Goal: Information Seeking & Learning: Learn about a topic

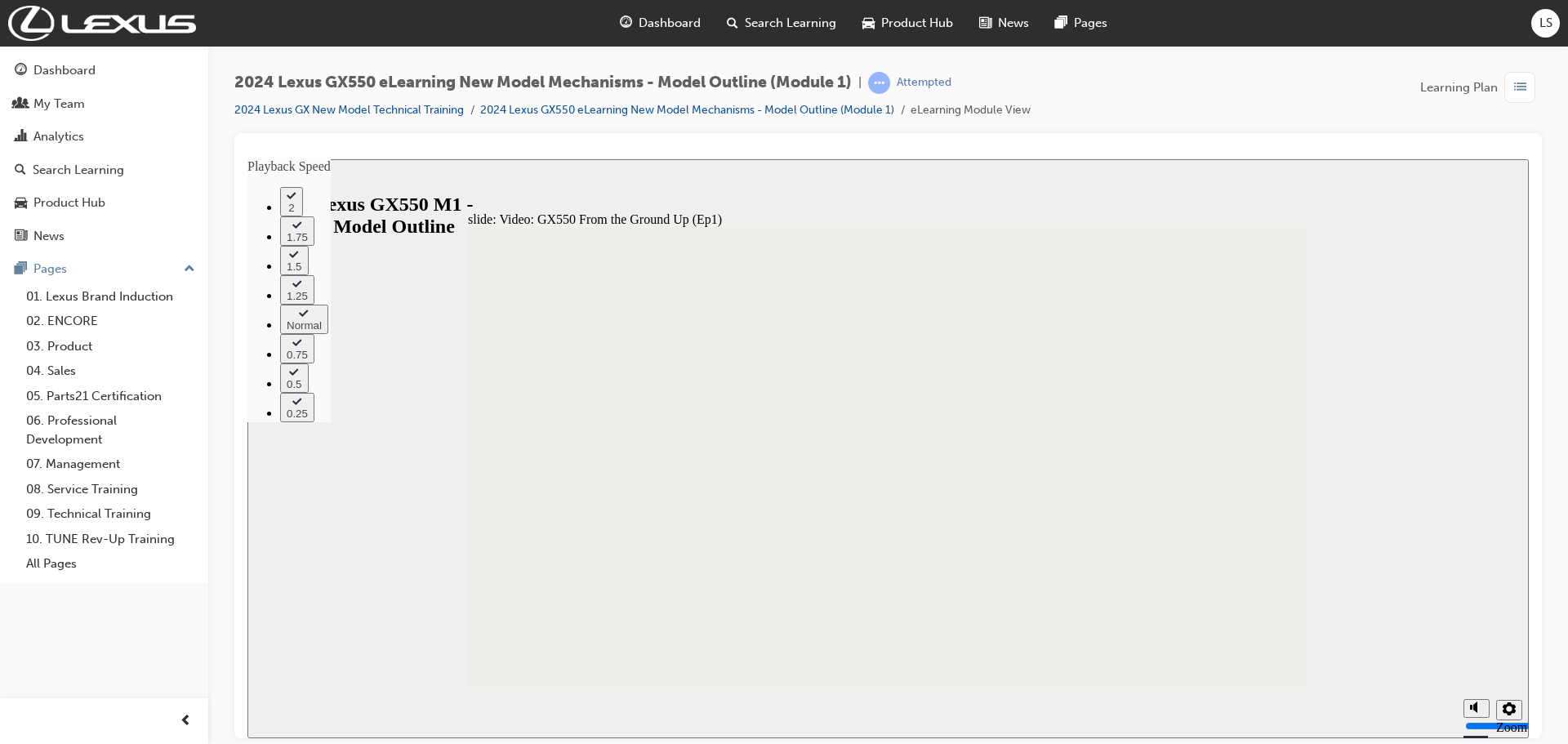
type input "205"
drag, startPoint x: 1272, startPoint y: 665, endPoint x: 280, endPoint y: 504, distance: 1005.0
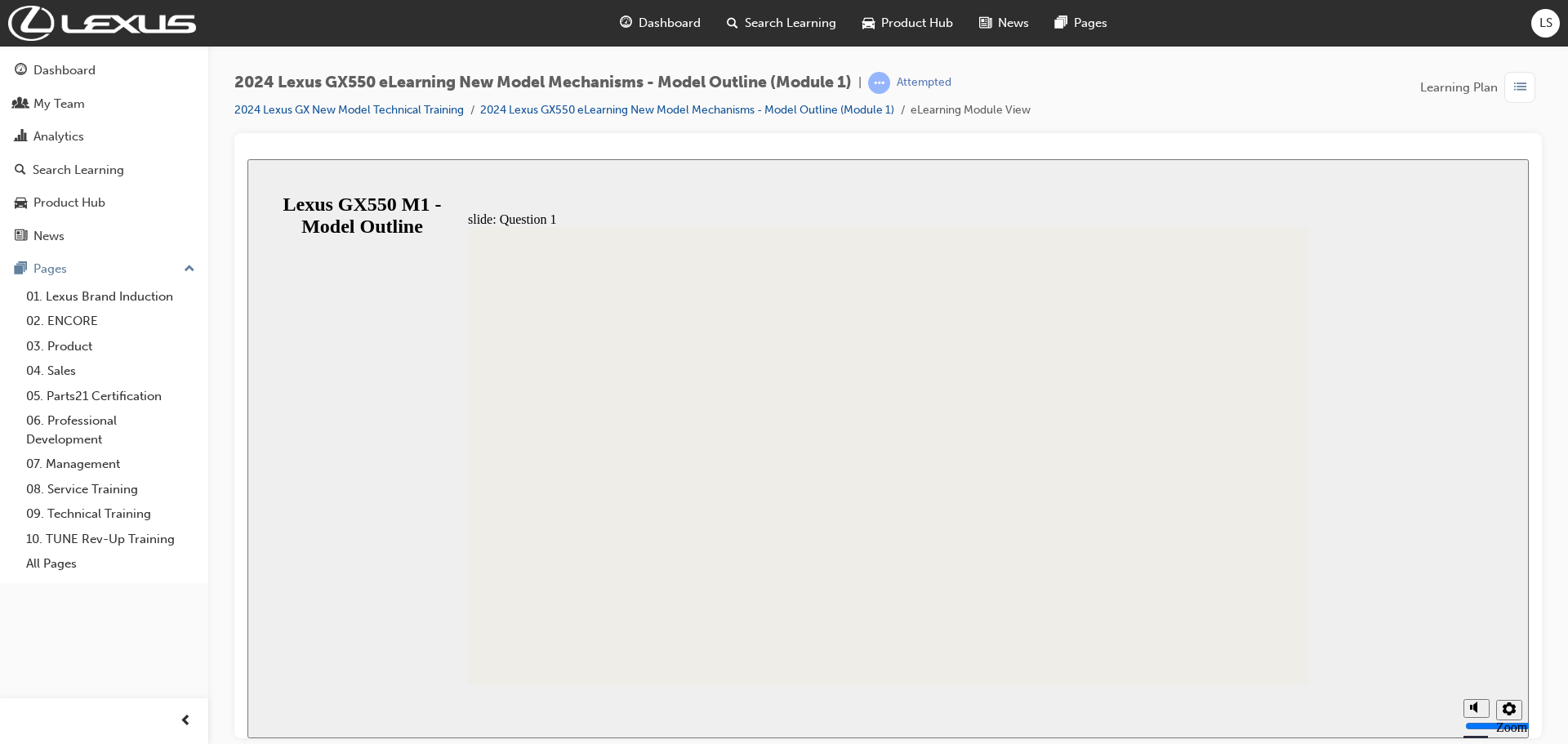
radio input "false"
radio input "true"
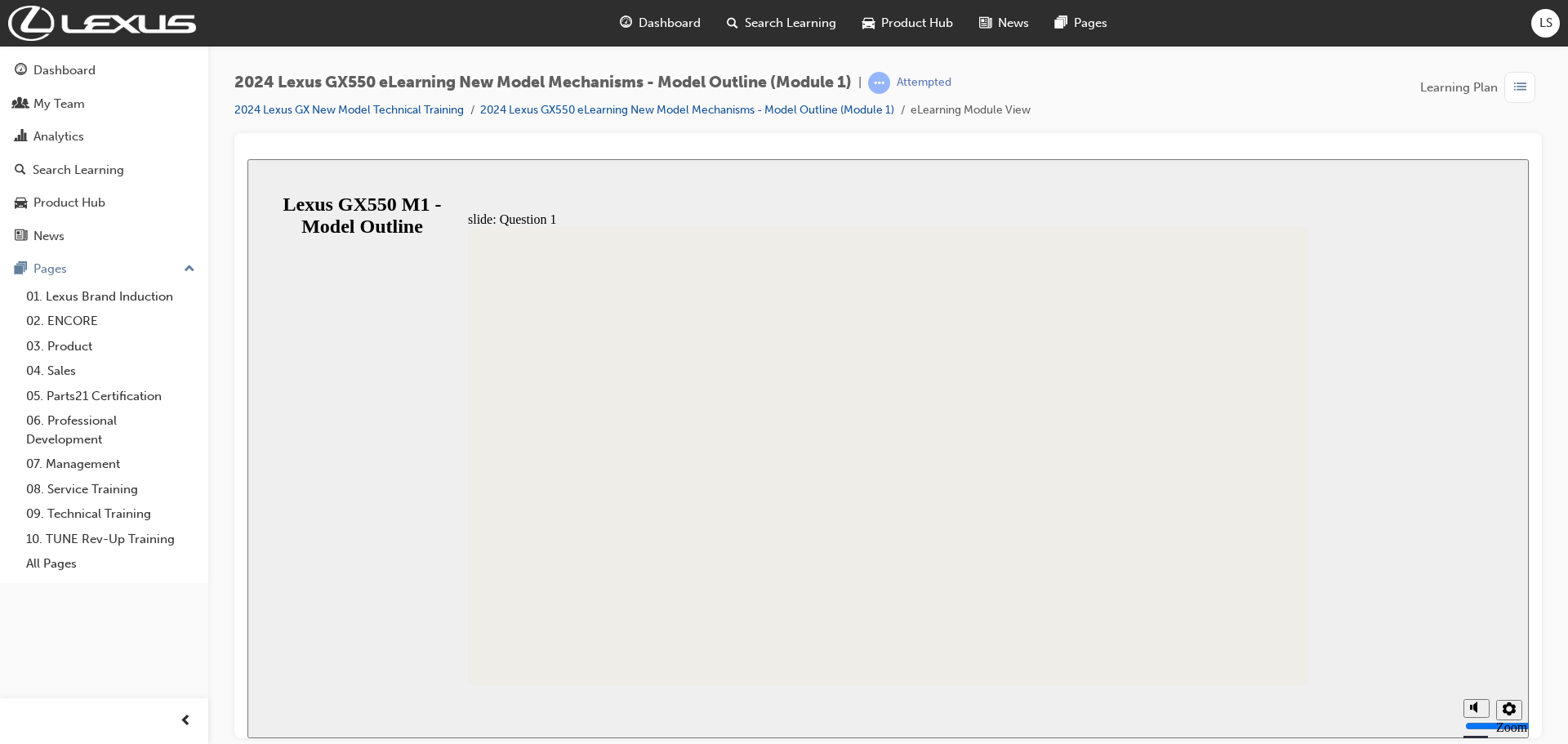
radio input "true"
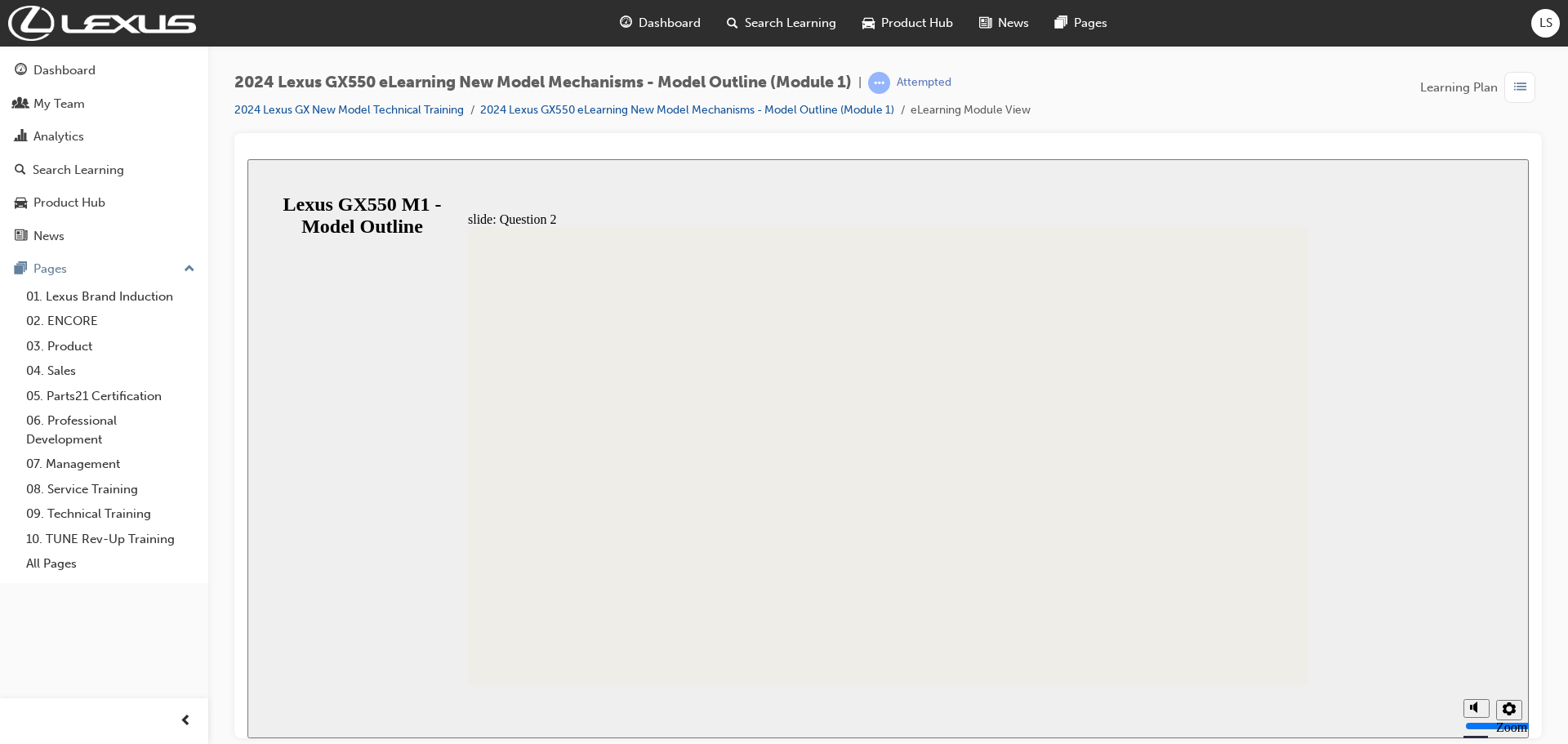
radio input "true"
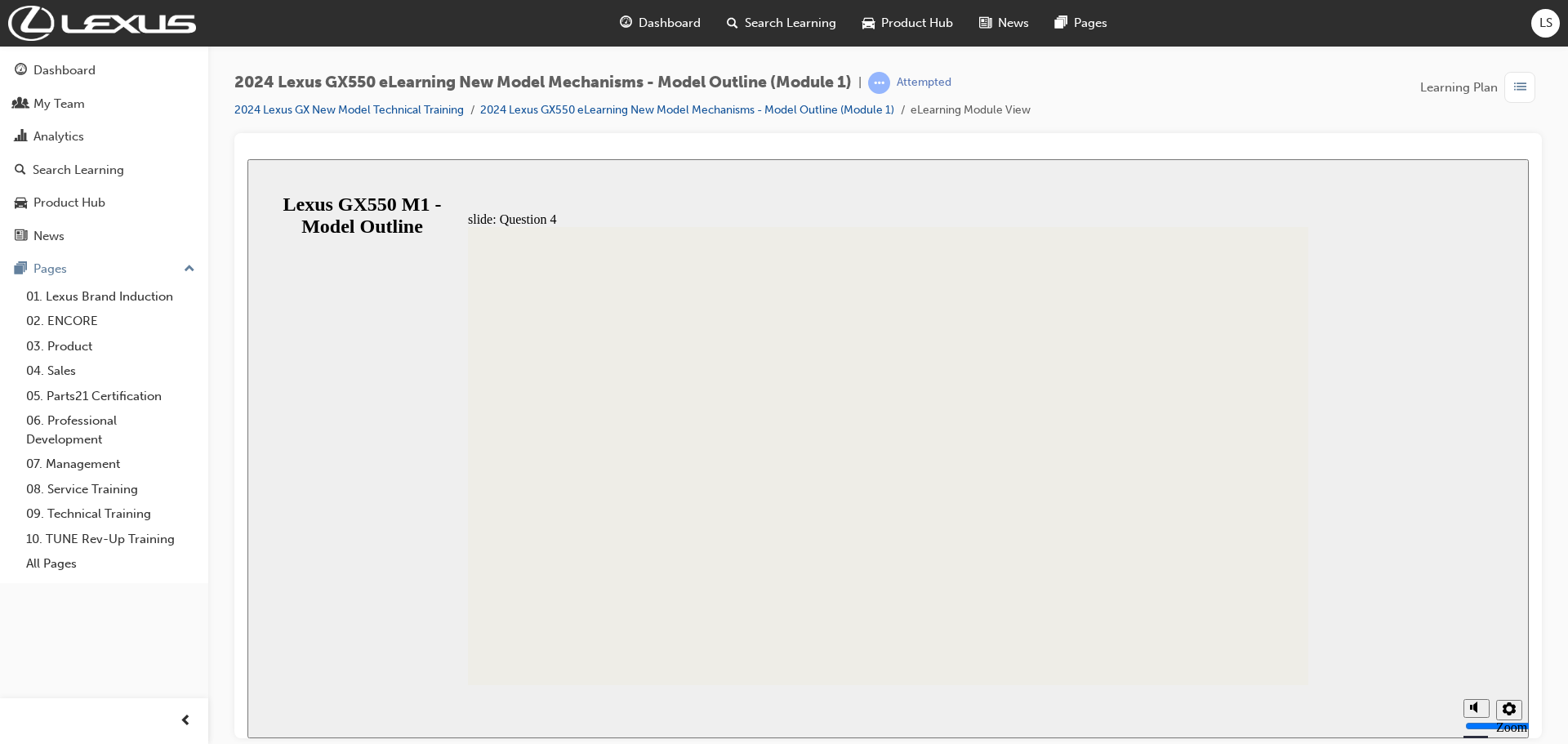
radio input "true"
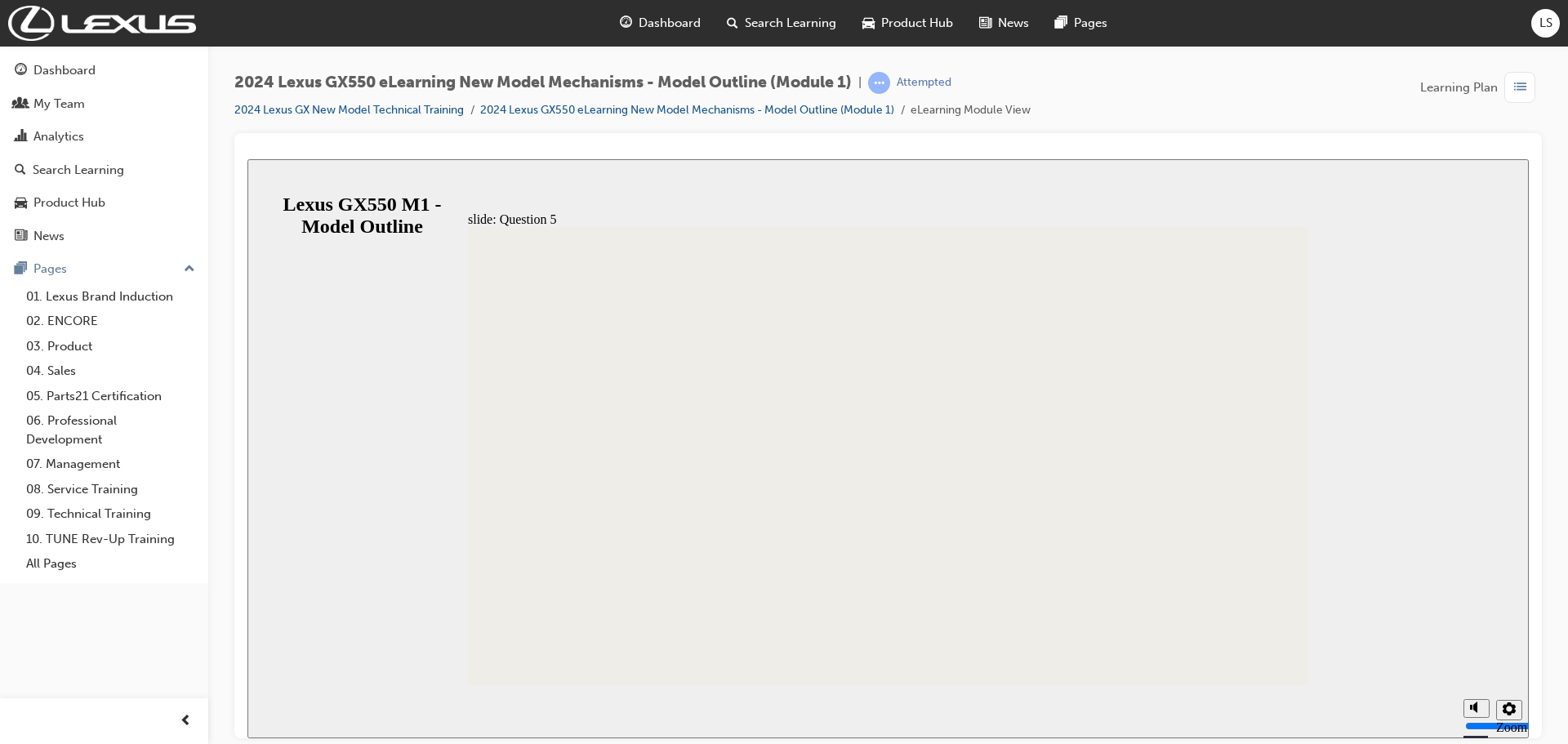
radio input "false"
radio input "true"
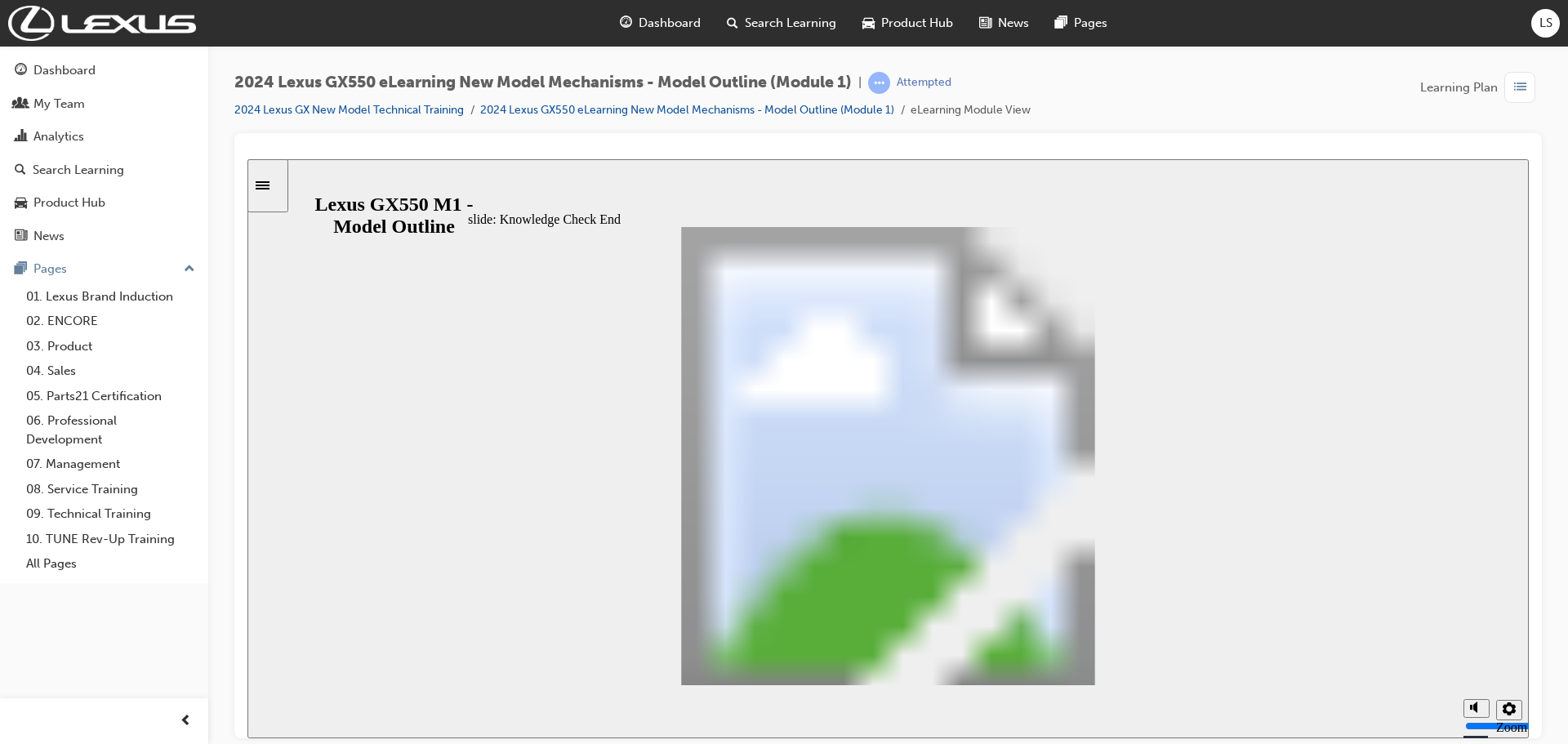
click at [290, 190] on div "slide: Knowledge Check End Review the identified sections of this module again,…" at bounding box center [888, 448] width 1281 height 579
click at [282, 190] on div "Sidebar Toggle" at bounding box center [267, 185] width 28 height 13
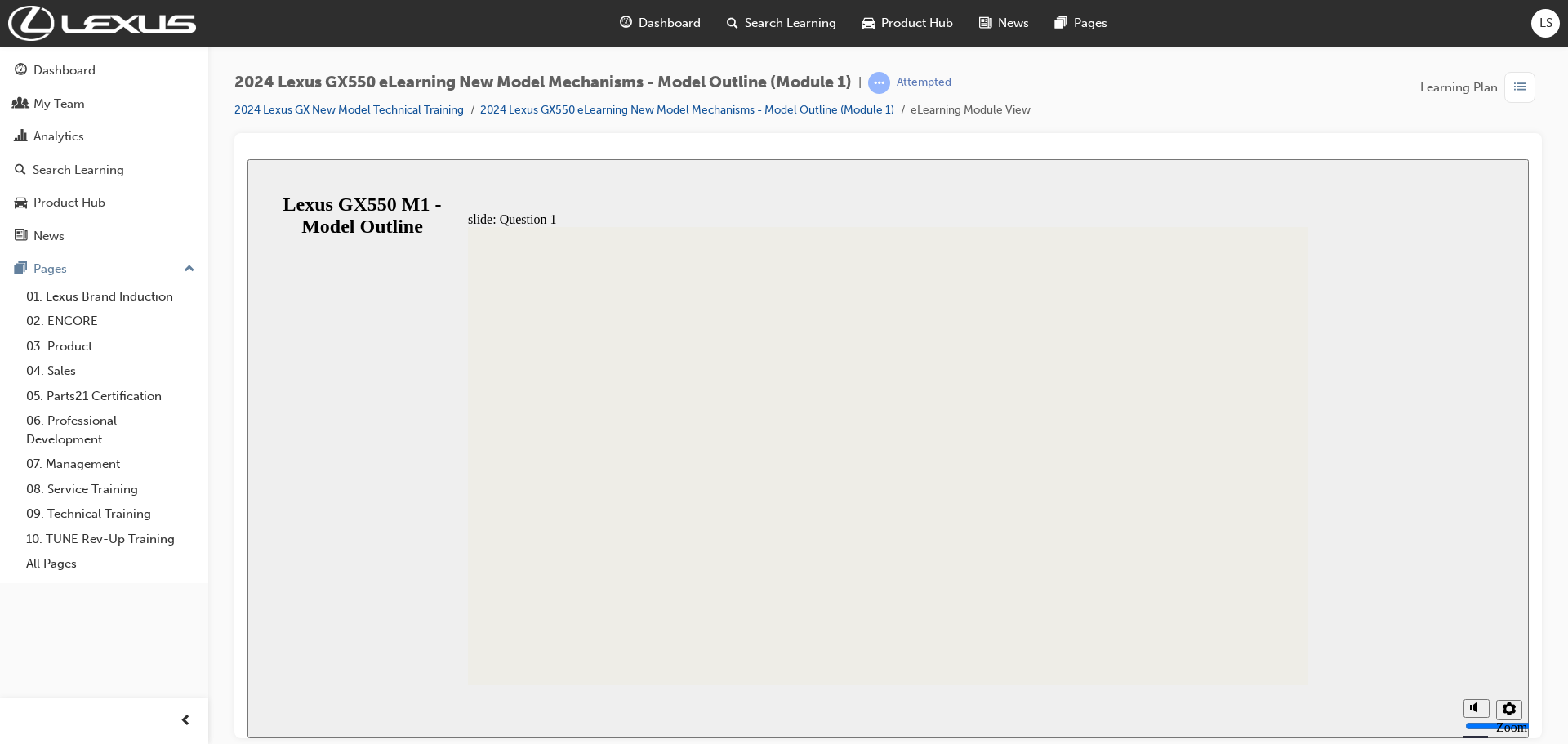
radio input "true"
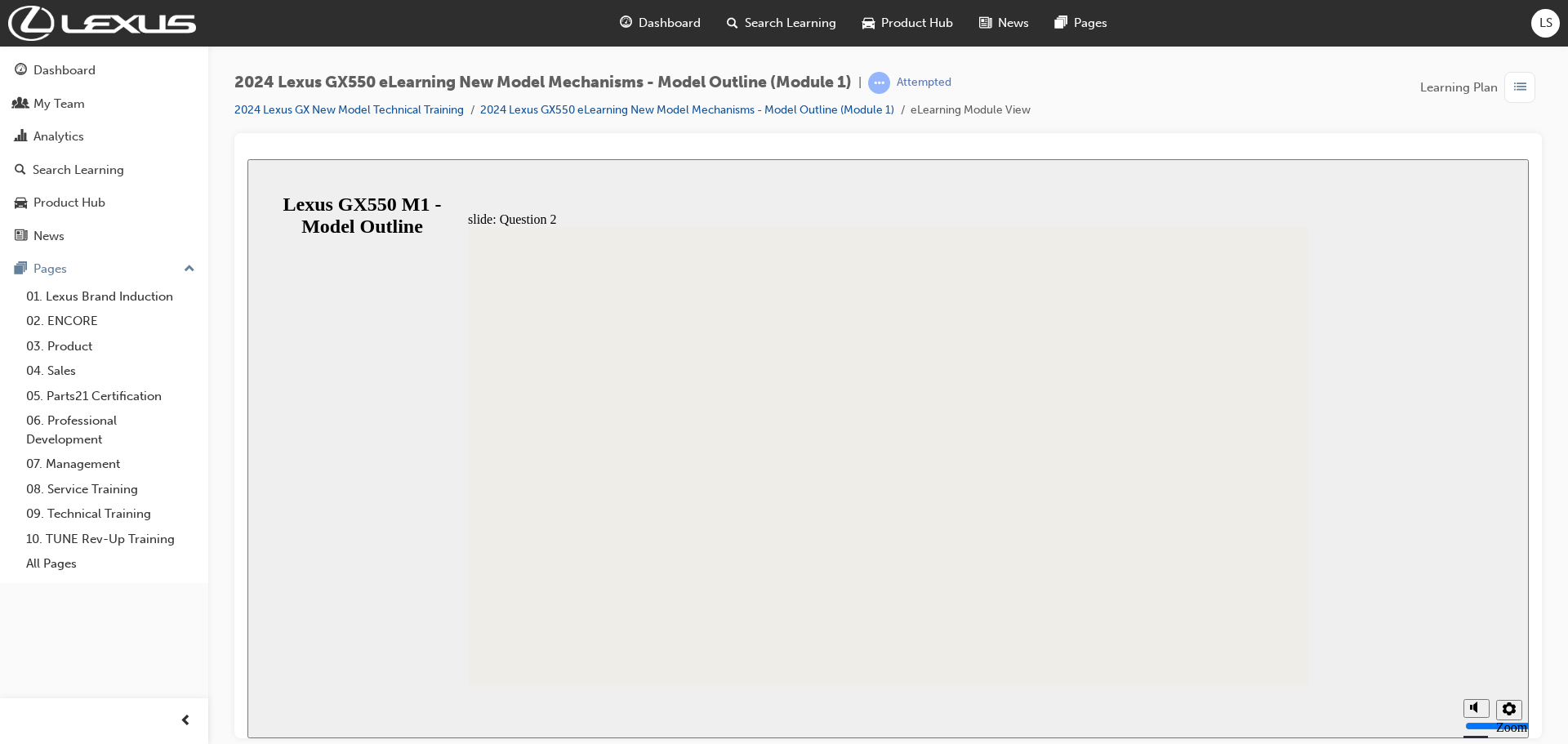
radio input "true"
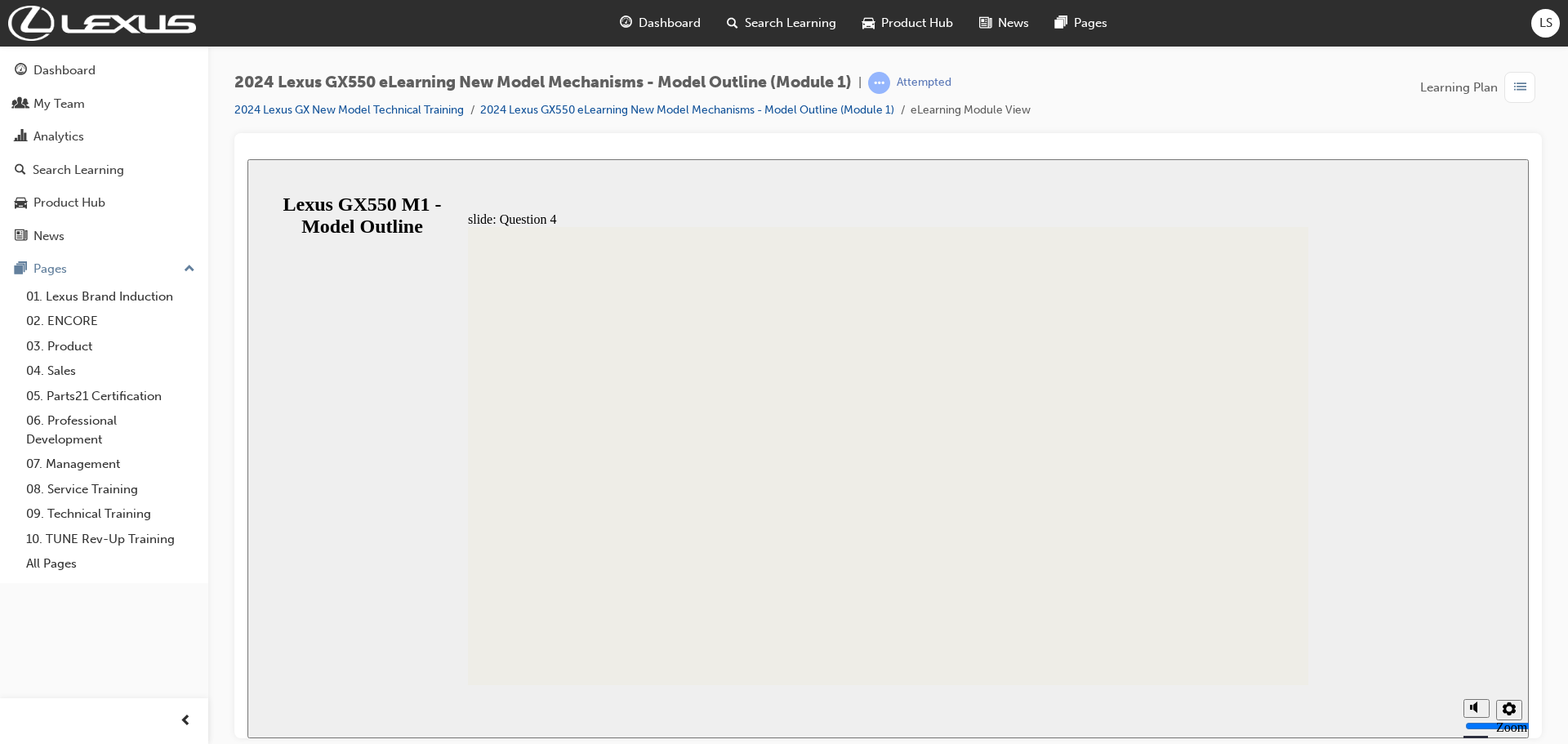
radio input "true"
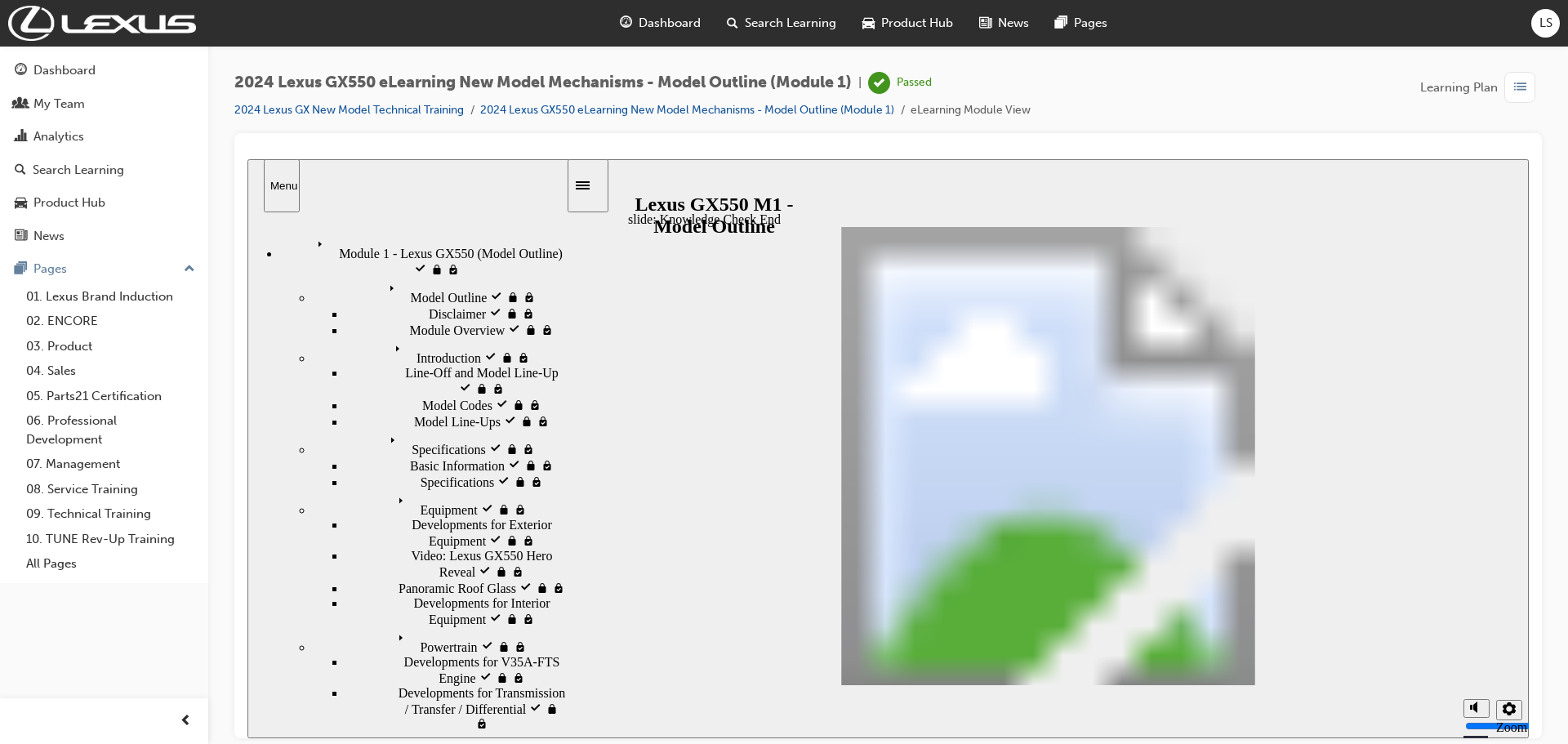
click at [589, 186] on icon "Sidebar Toggle" at bounding box center [588, 184] width 24 height 10
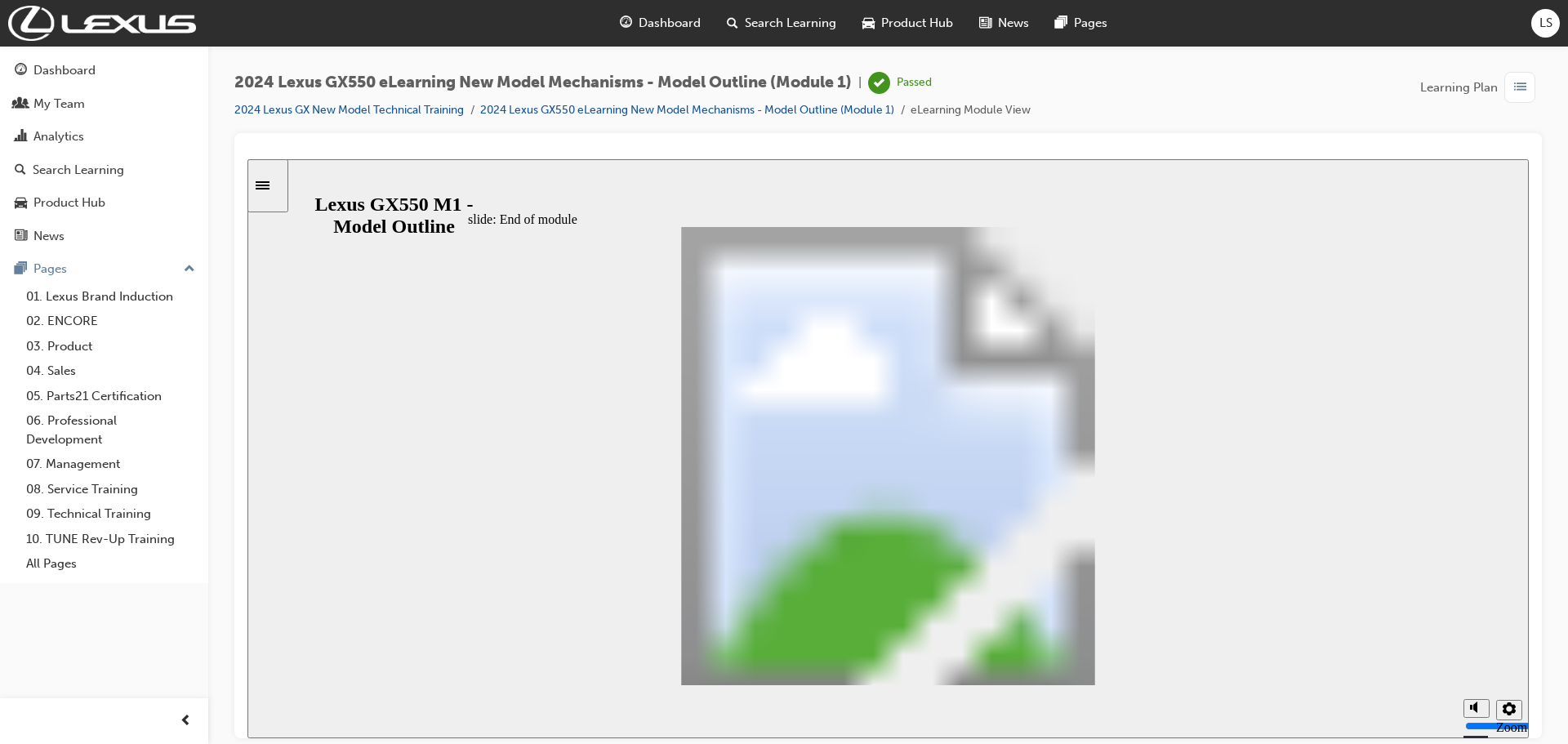
click at [264, 183] on div "Sidebar Toggle" at bounding box center [267, 185] width 28 height 13
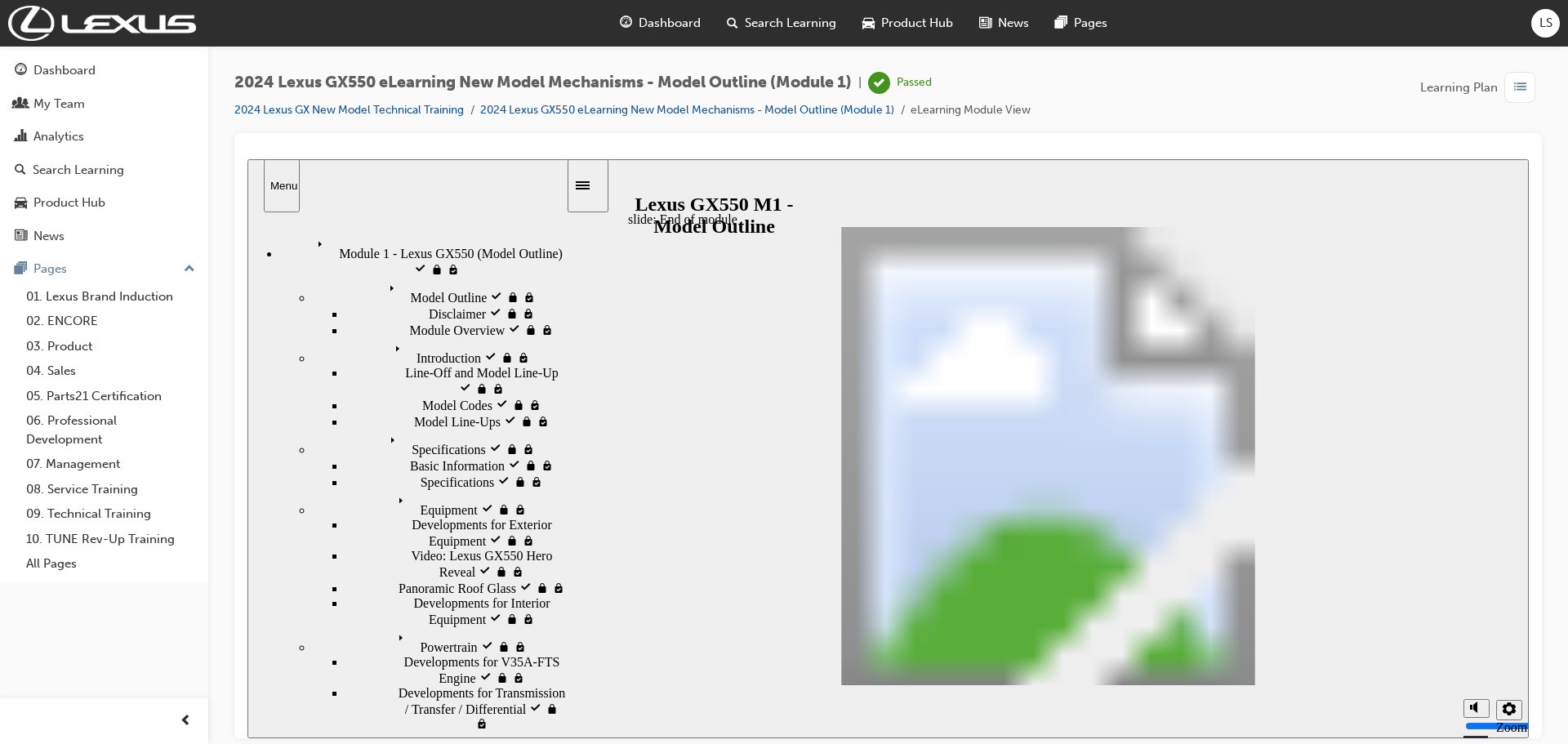
click at [311, 233] on icon "Menu" at bounding box center [323, 244] width 24 height 24
click at [670, 115] on link "2024 Lexus GX550 eLearning New Model Mechanisms - Model Outline (Module 1)" at bounding box center [687, 110] width 414 height 14
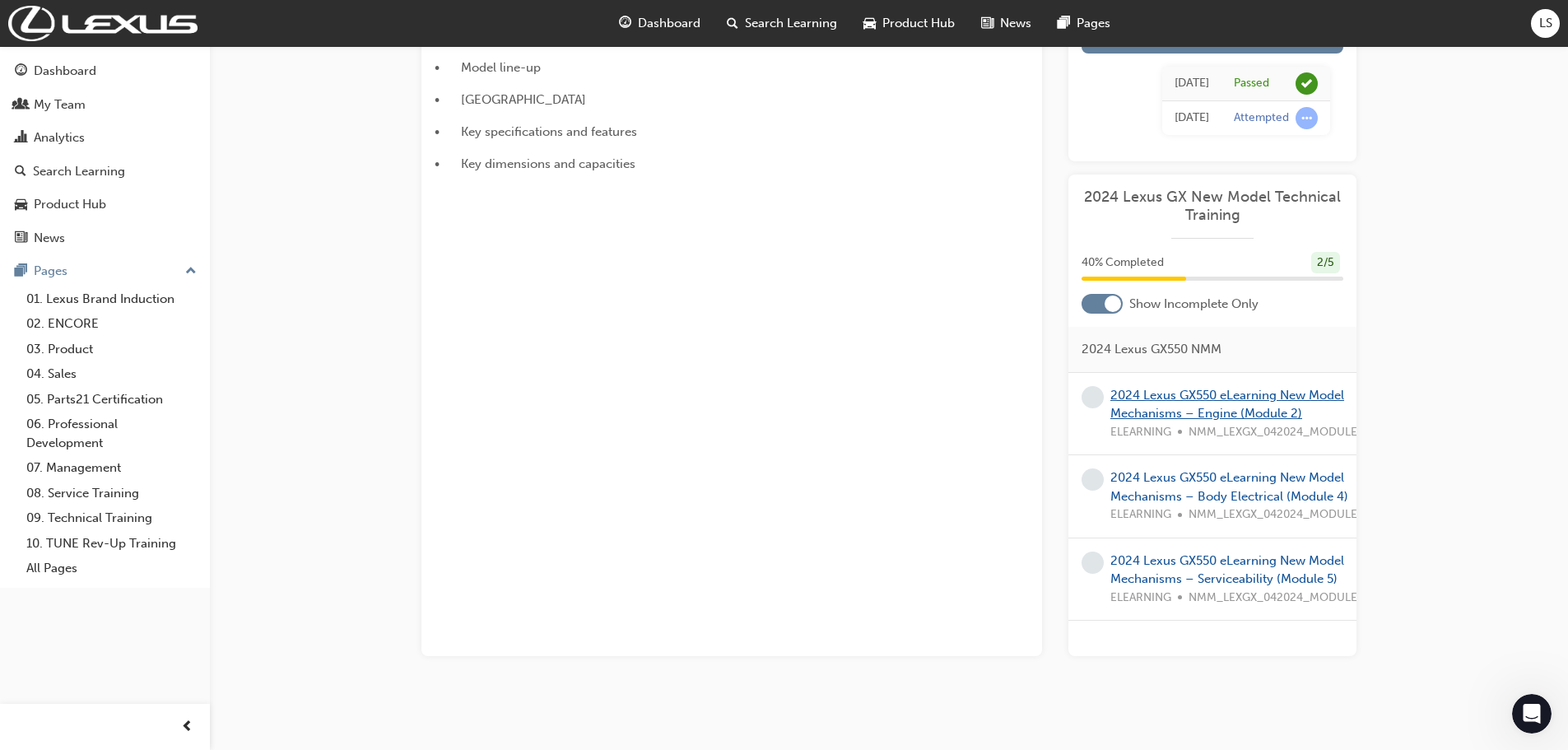
click at [1229, 394] on link "2024 Lexus GX550 eLearning New Model Mechanisms – Engine (Module 2)" at bounding box center [1227, 404] width 234 height 34
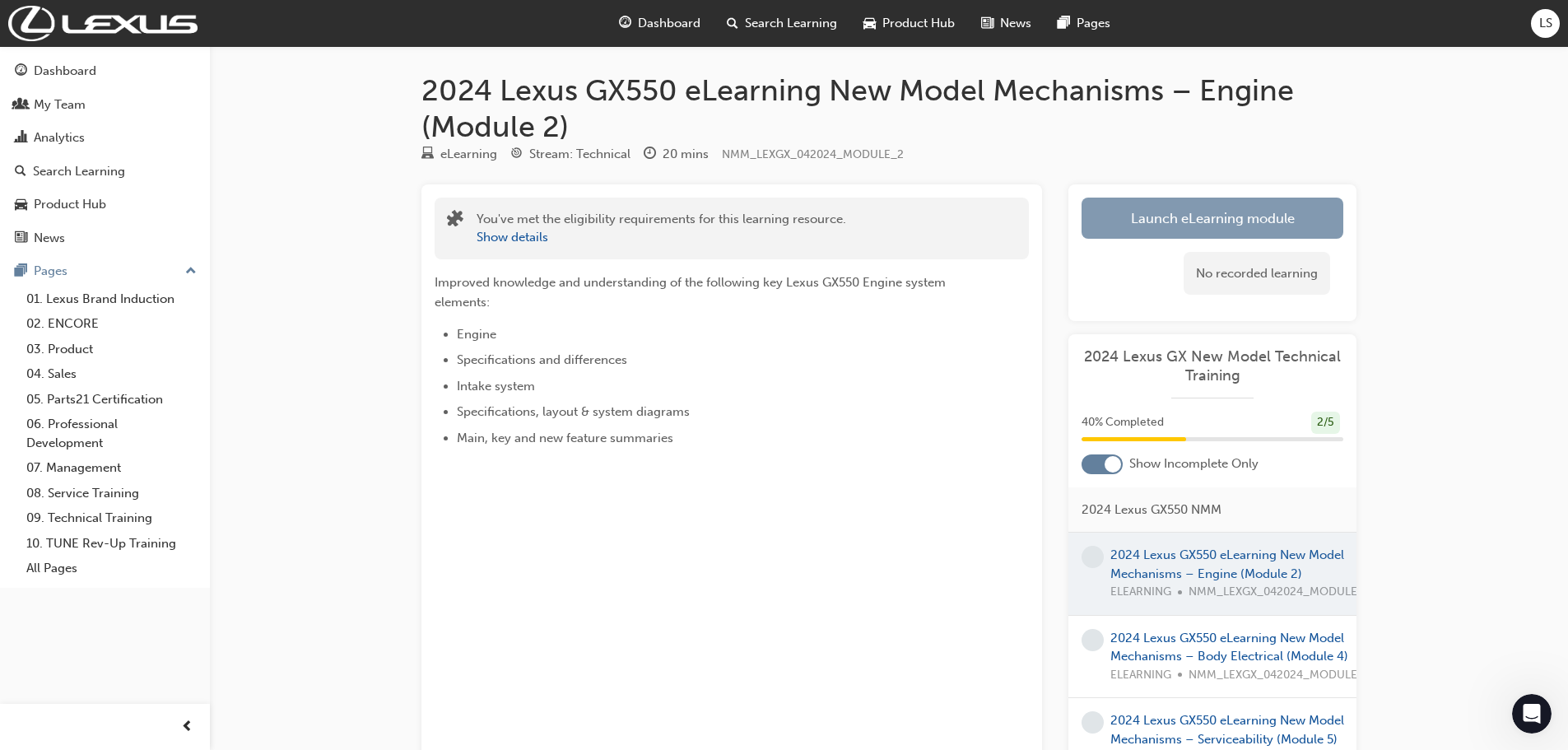
click at [1208, 213] on link "Launch eLearning module" at bounding box center [1213, 218] width 262 height 41
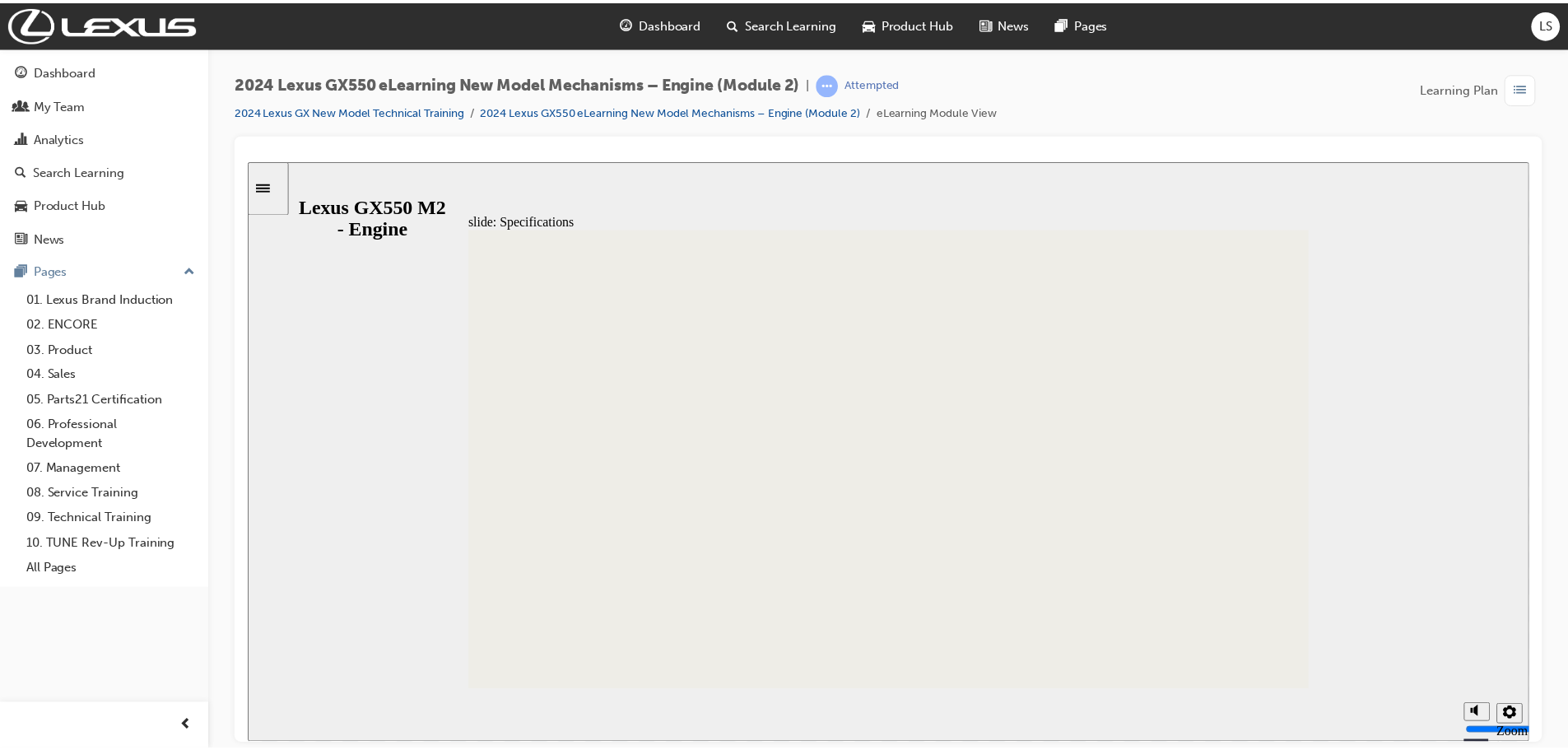
scroll to position [477, 0]
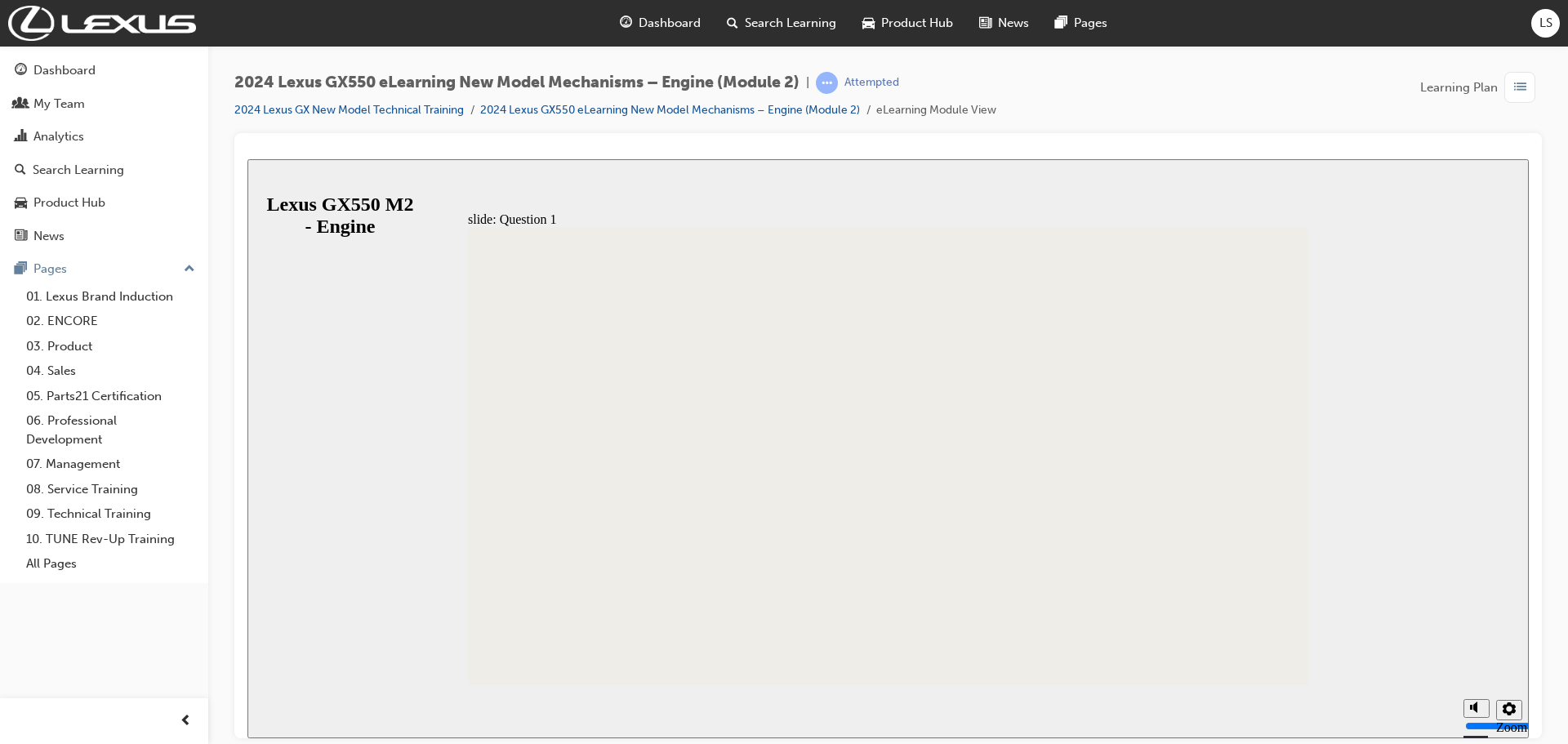
radio input "true"
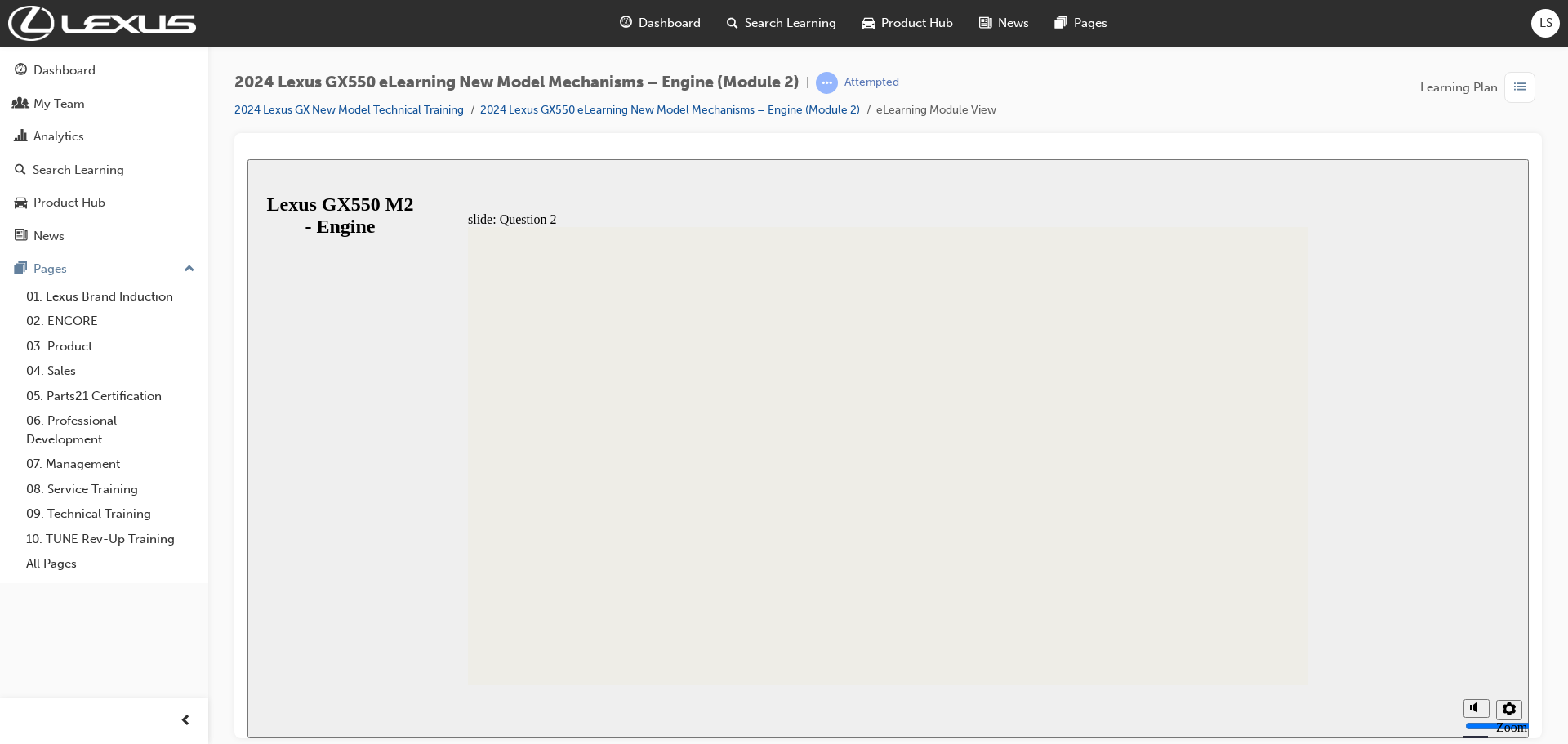
drag, startPoint x: 928, startPoint y: 559, endPoint x: 832, endPoint y: 480, distance: 124.3
radio input "true"
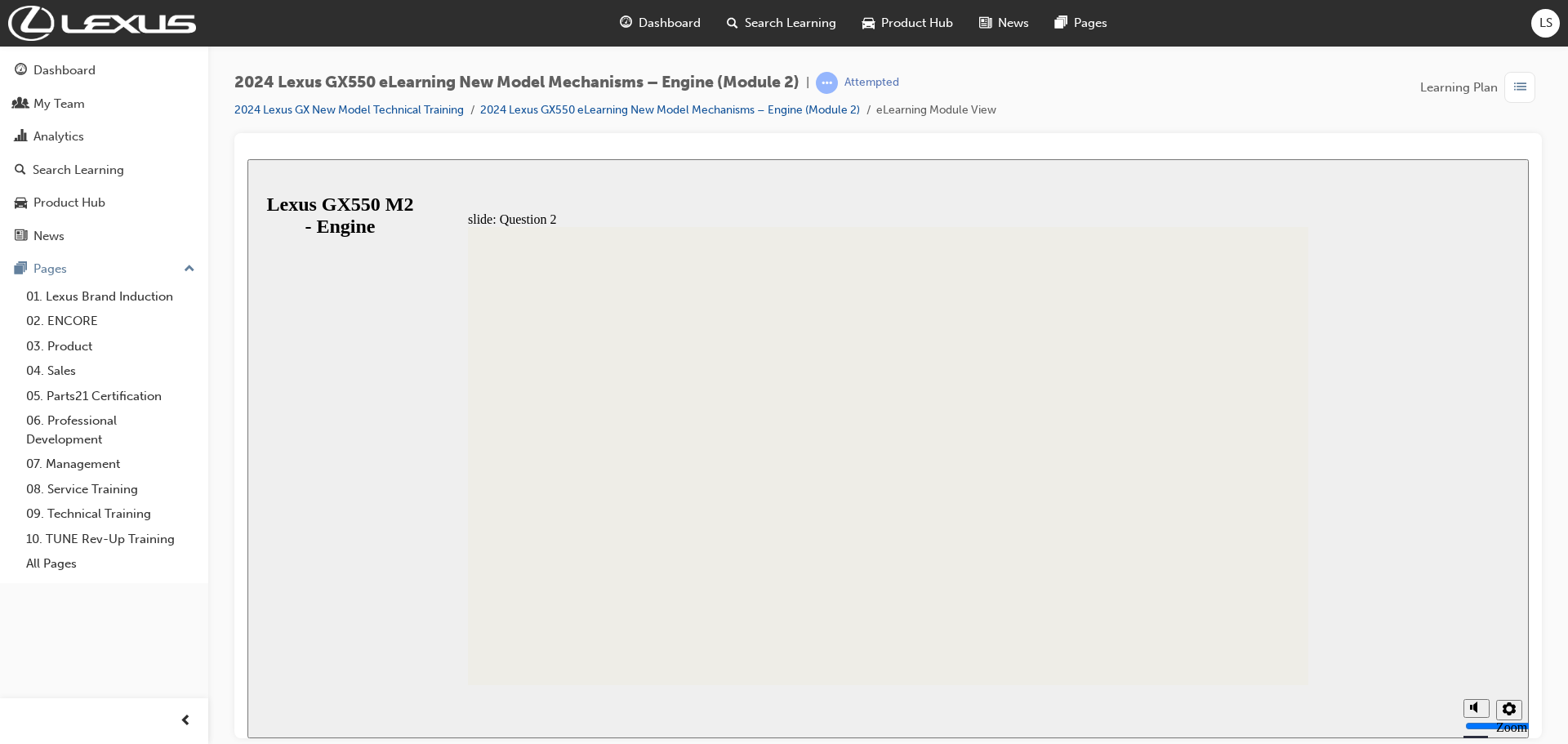
radio input "true"
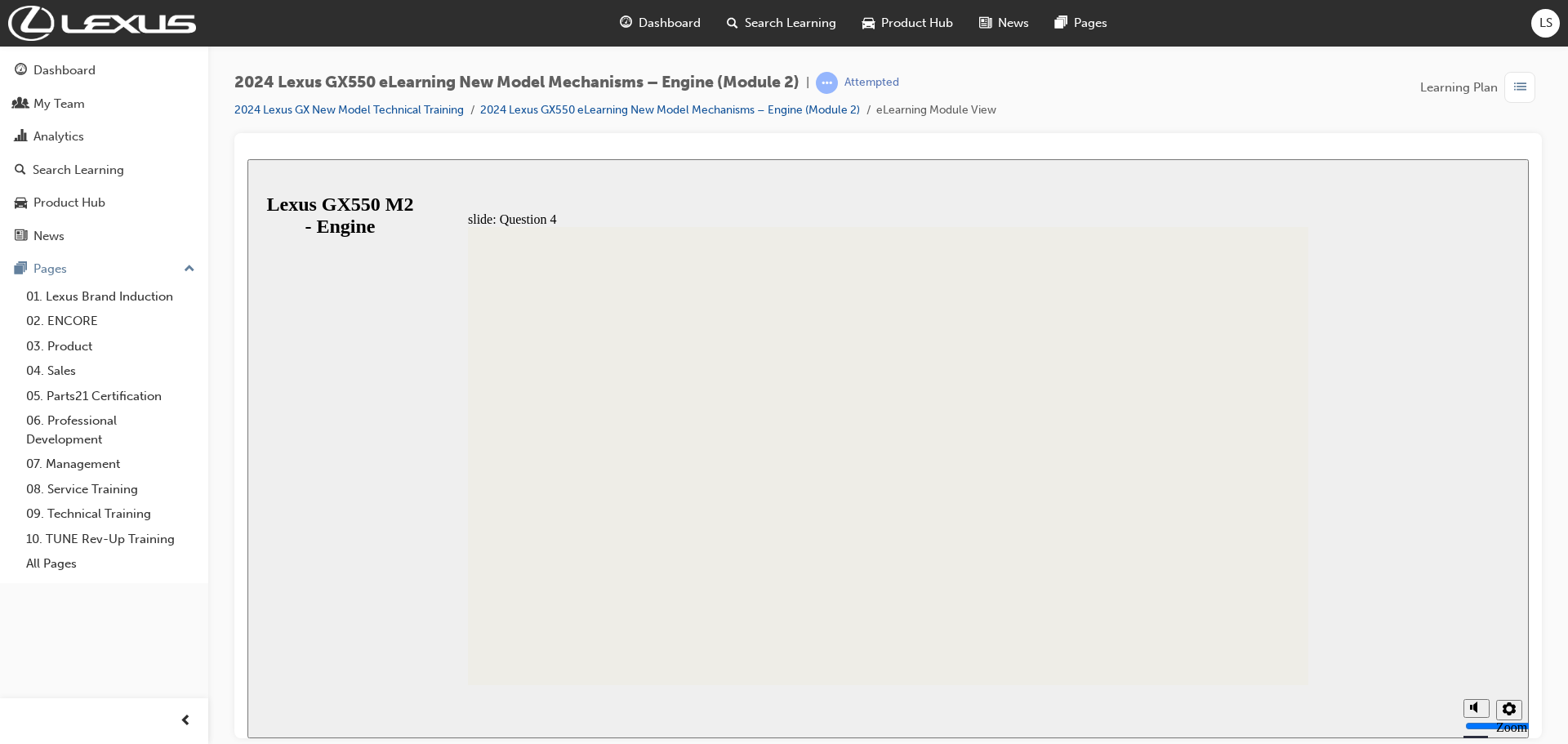
radio input "true"
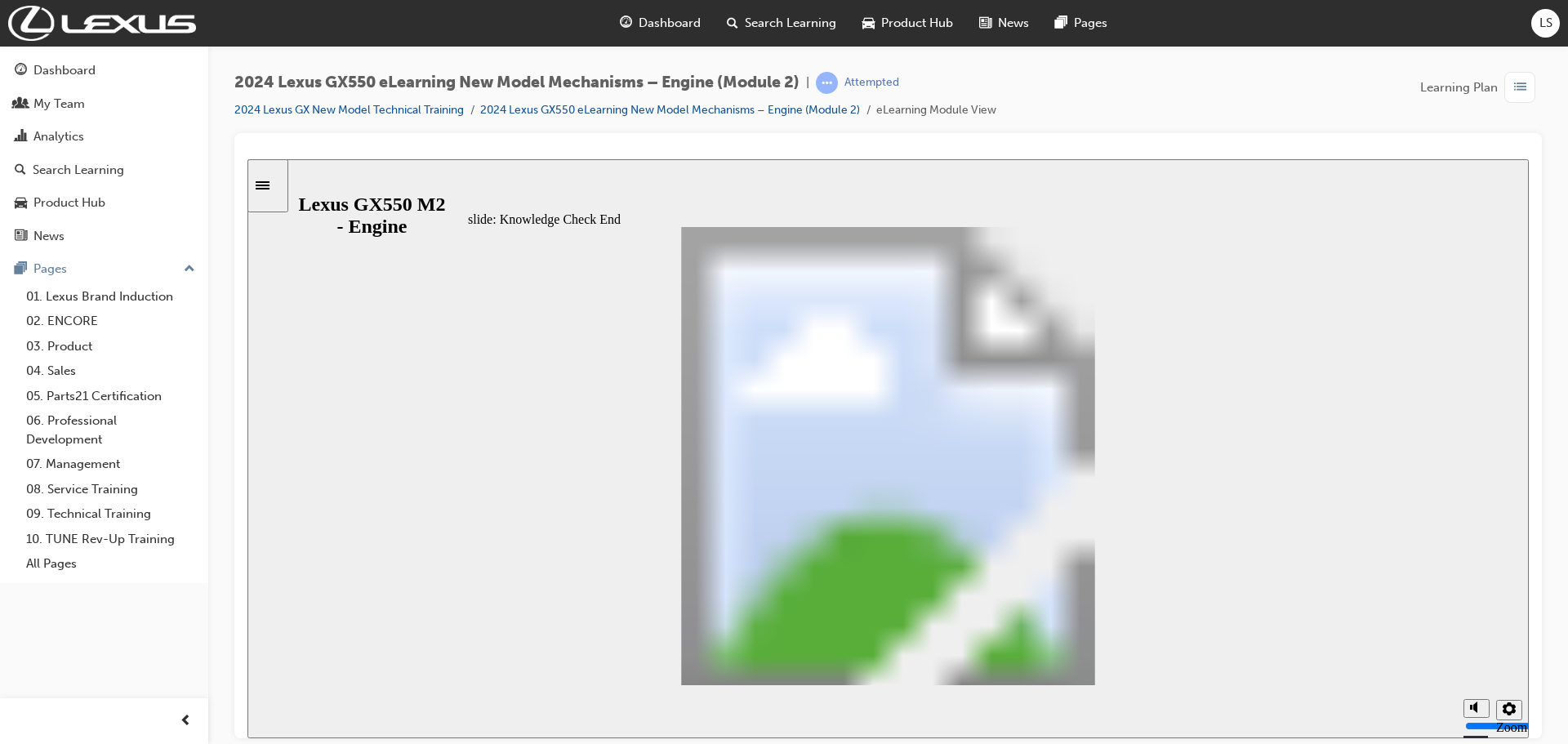
click at [846, 112] on link "2024 Lexus GX550 eLearning New Model Mechanisms – Engine (Module 2)" at bounding box center [671, 110] width 380 height 14
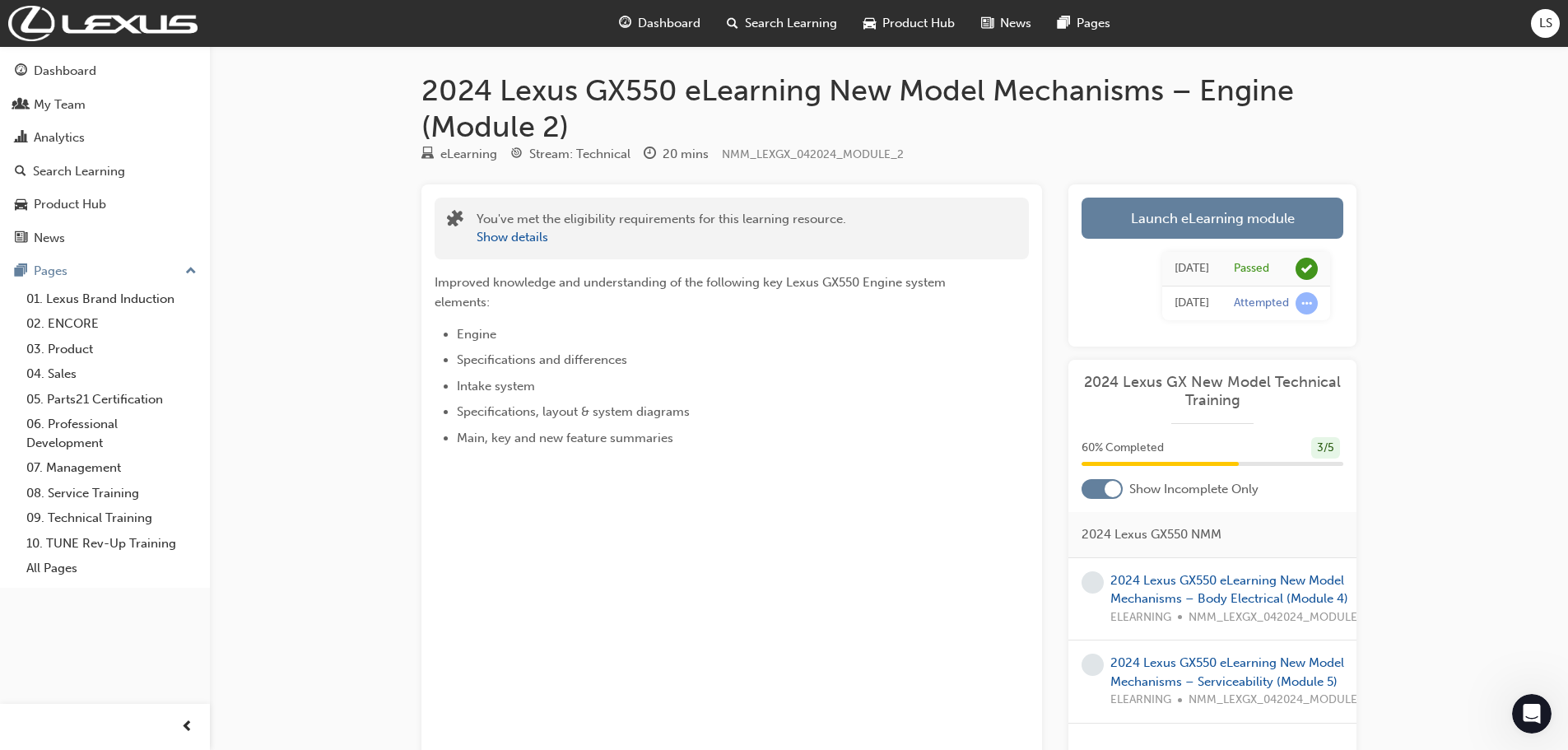
scroll to position [83, 0]
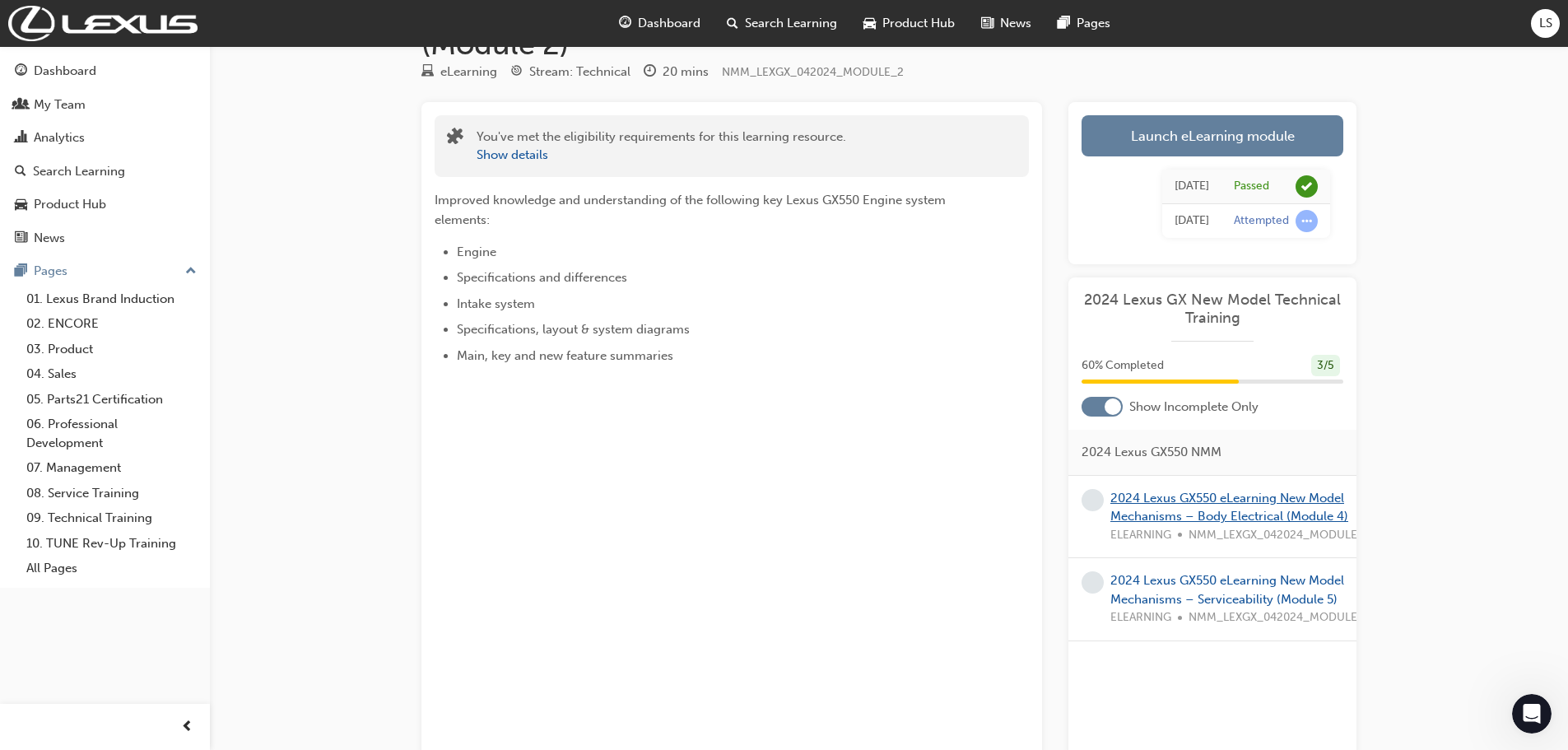
click at [1278, 515] on link "2024 Lexus GX550 eLearning New Model Mechanisms – Body Electrical (Module 4)" at bounding box center [1230, 507] width 238 height 34
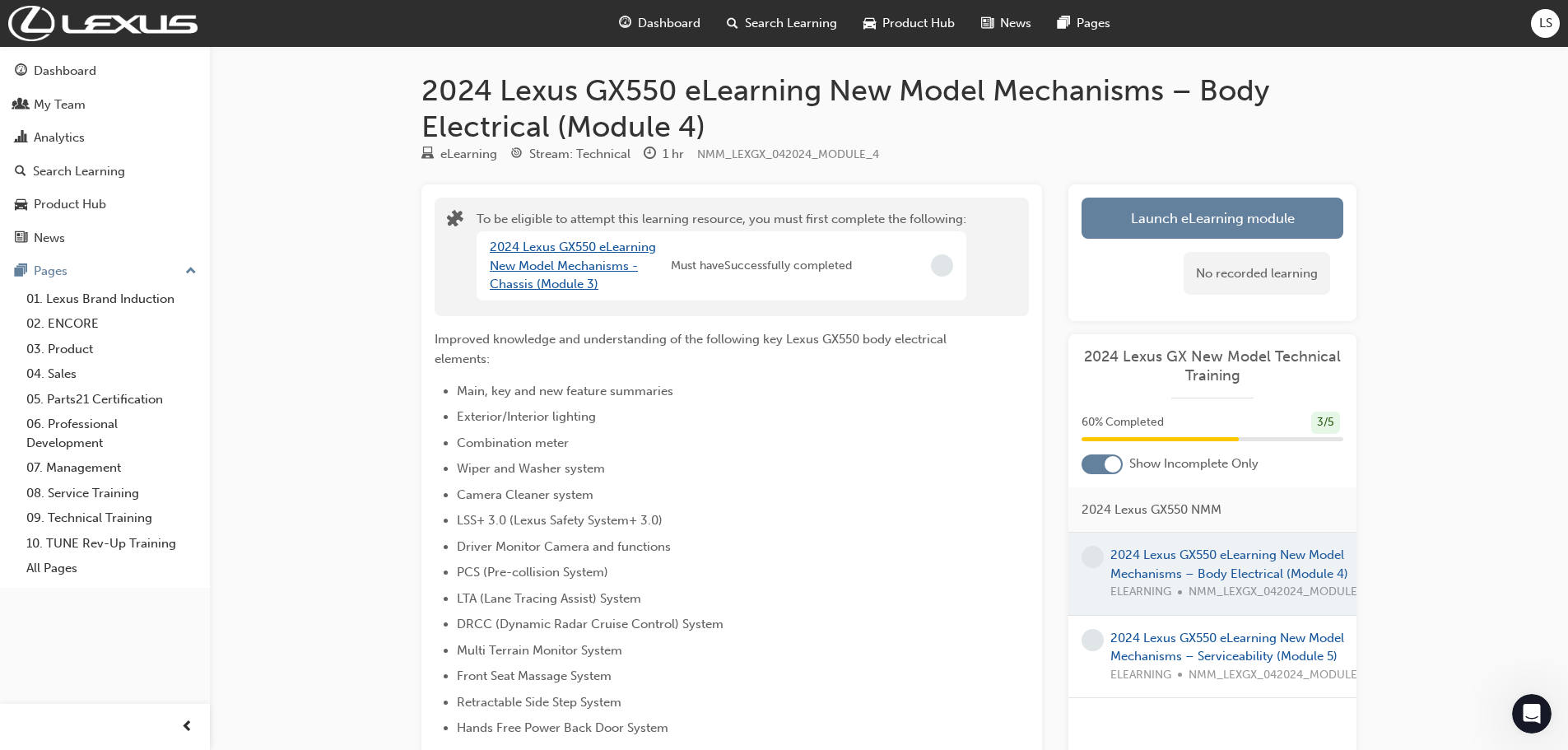
click at [534, 257] on link "2024 Lexus GX550 eLearning New Model Mechanisms - Chassis (Module 3)" at bounding box center [572, 265] width 166 height 51
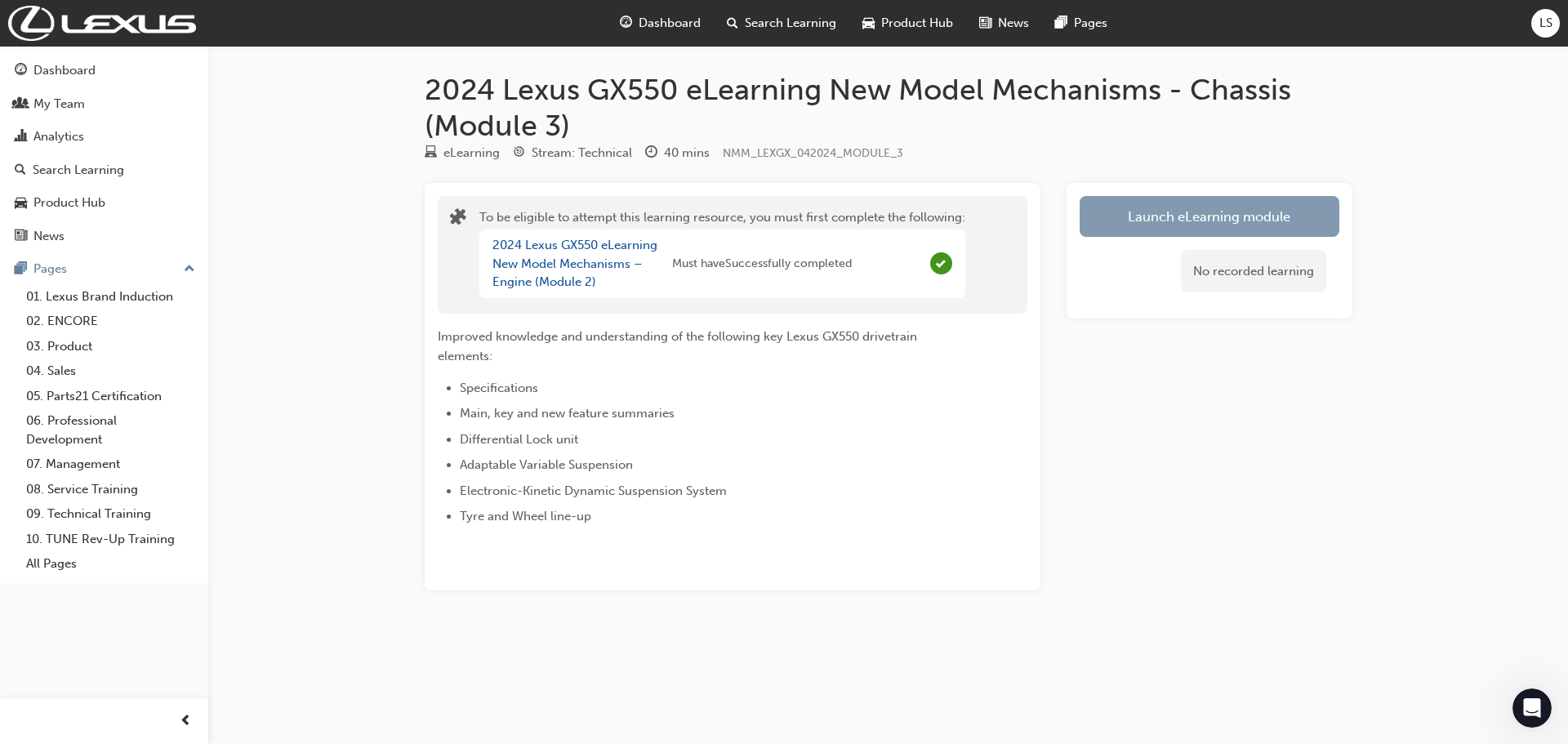
click at [1278, 225] on button "Launch eLearning module" at bounding box center [1210, 216] width 260 height 41
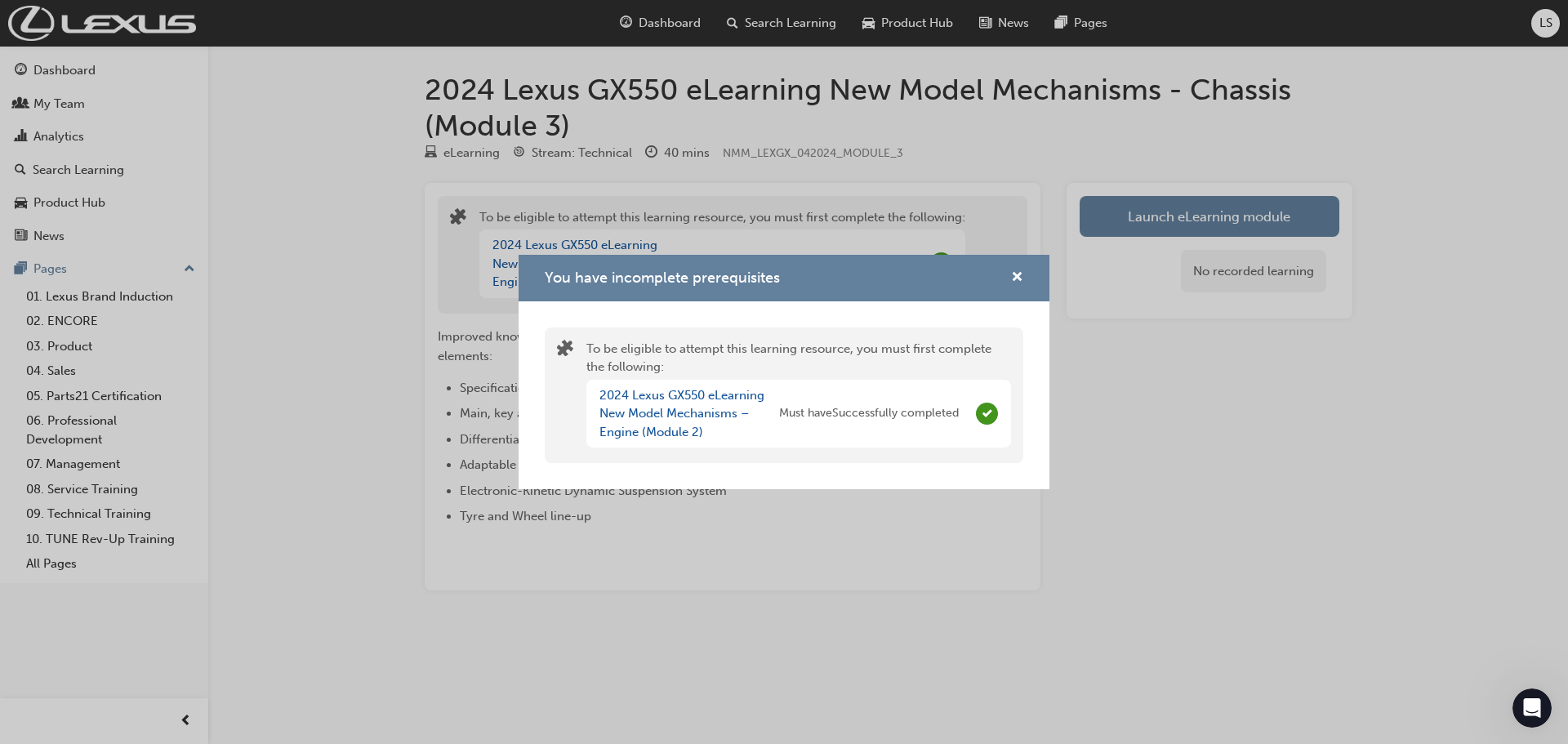
click at [1200, 552] on div "You have incomplete prerequisites To be eligible to attempt this learning resou…" at bounding box center [784, 372] width 1568 height 744
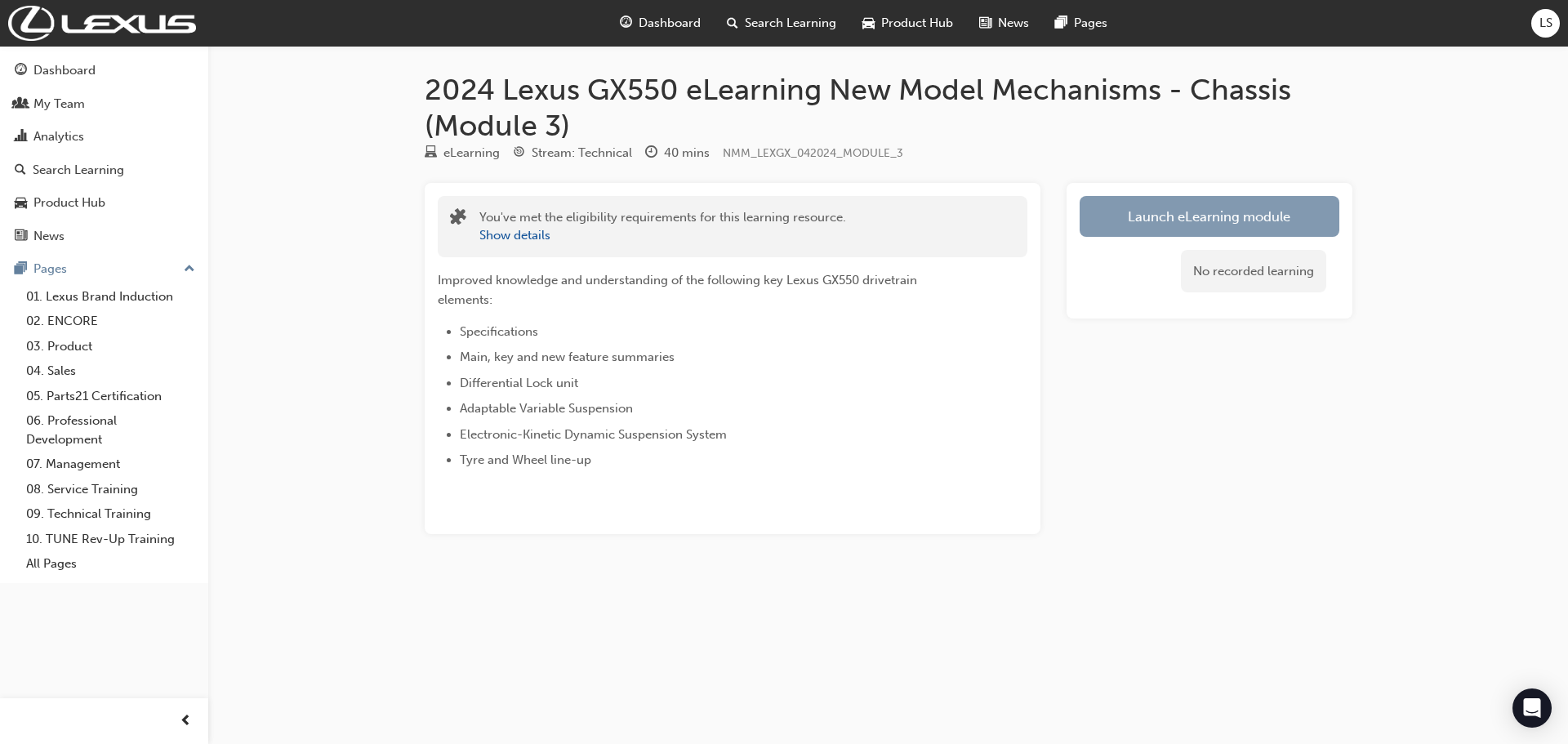
click at [1278, 233] on link "Launch eLearning module" at bounding box center [1210, 216] width 260 height 41
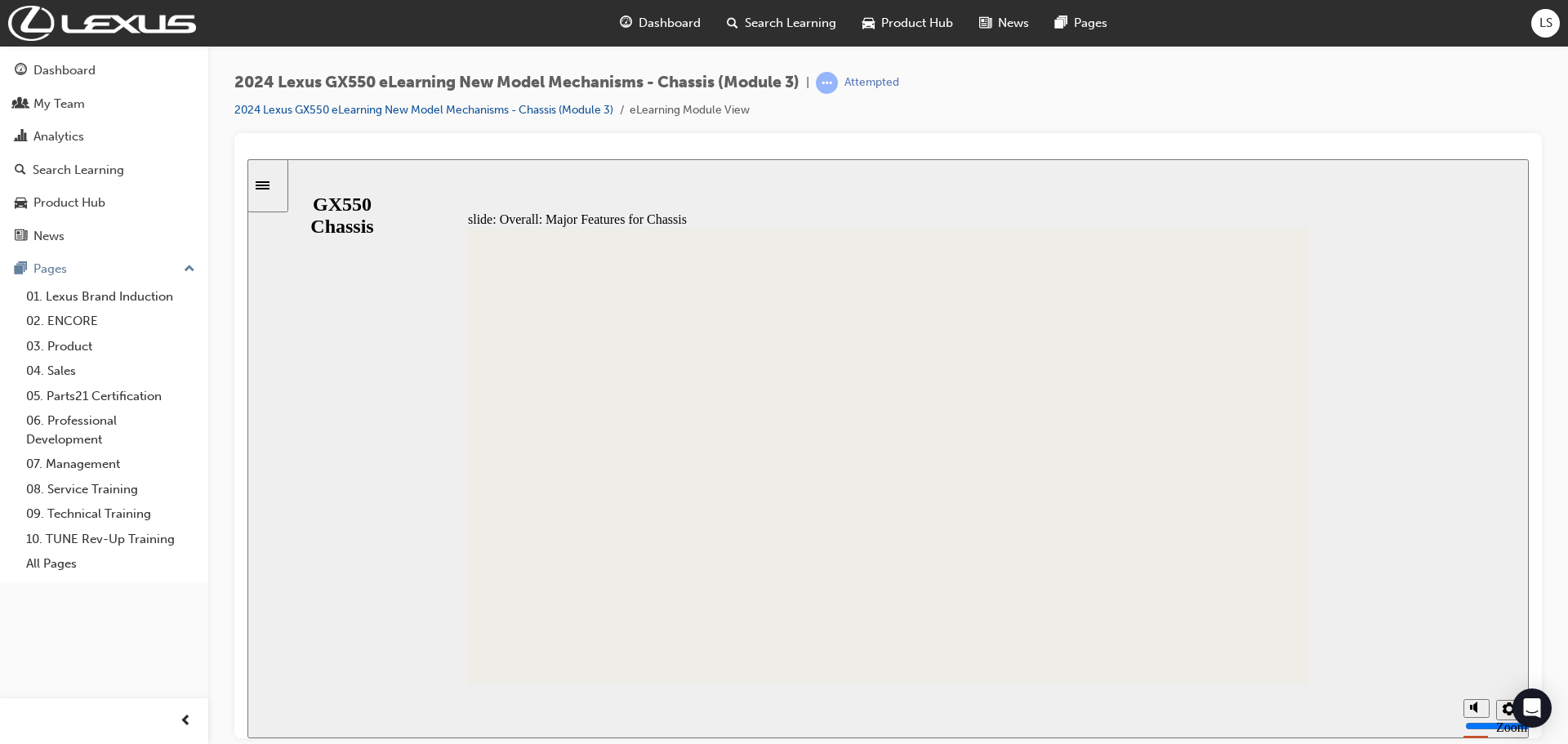
scroll to position [451, 0]
drag, startPoint x: 1299, startPoint y: 677, endPoint x: 294, endPoint y: 465, distance: 1027.1
